Goal: Find specific page/section: Find specific page/section

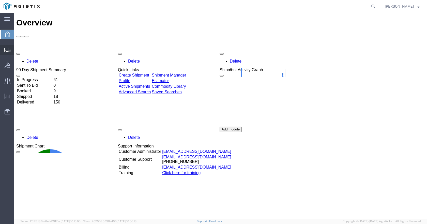
click at [5, 48] on icon at bounding box center [7, 50] width 6 height 5
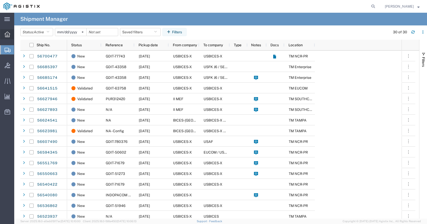
click at [9, 35] on icon at bounding box center [8, 35] width 6 height 6
